Goal: Task Accomplishment & Management: Use online tool/utility

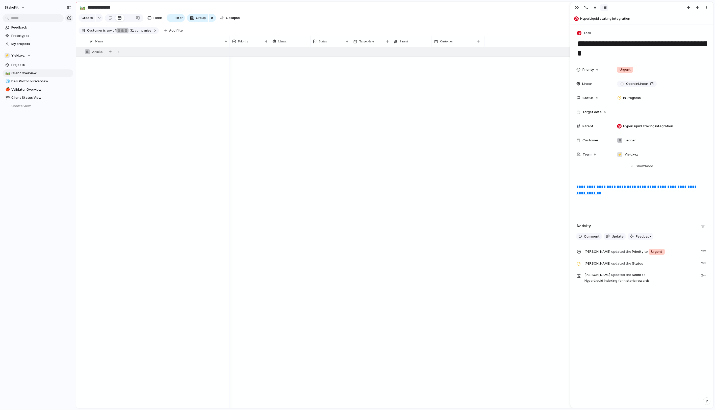
scroll to position [1406, 0]
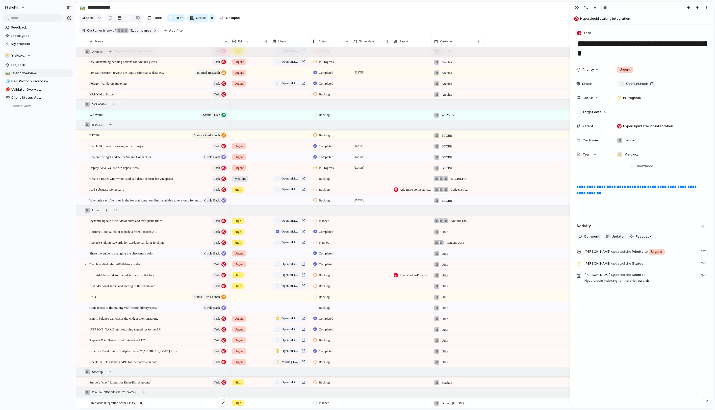
click at [184, 404] on div "Fireblocks integration scope (TON, SUI)" at bounding box center [158, 403] width 139 height 10
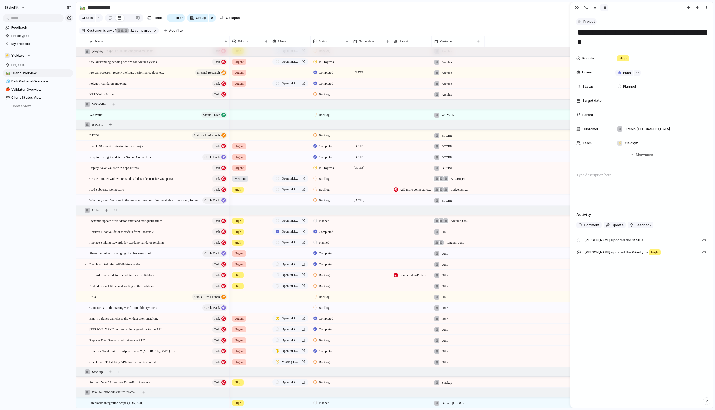
click at [592, 22] on span "Project" at bounding box center [589, 21] width 12 height 5
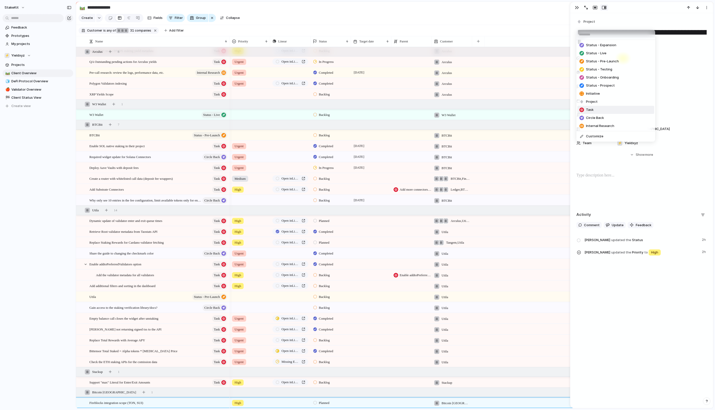
click at [594, 112] on span "Task" at bounding box center [590, 109] width 8 height 5
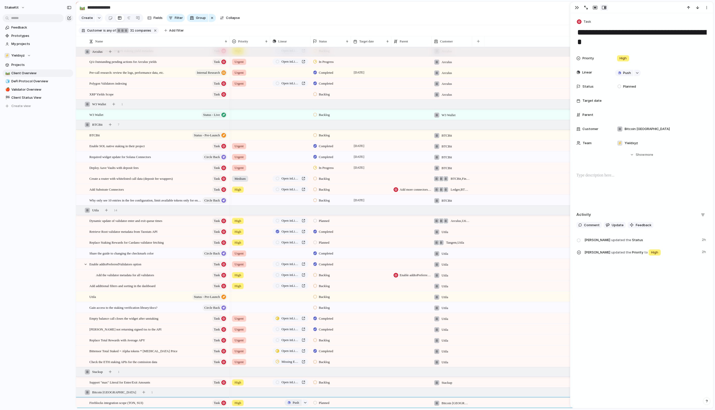
click at [296, 402] on span "Push" at bounding box center [296, 402] width 6 height 5
click at [296, 401] on li "Issue" at bounding box center [295, 401] width 29 height 8
click at [290, 404] on span "Open in Linear" at bounding box center [290, 402] width 18 height 5
